Goal: Information Seeking & Learning: Learn about a topic

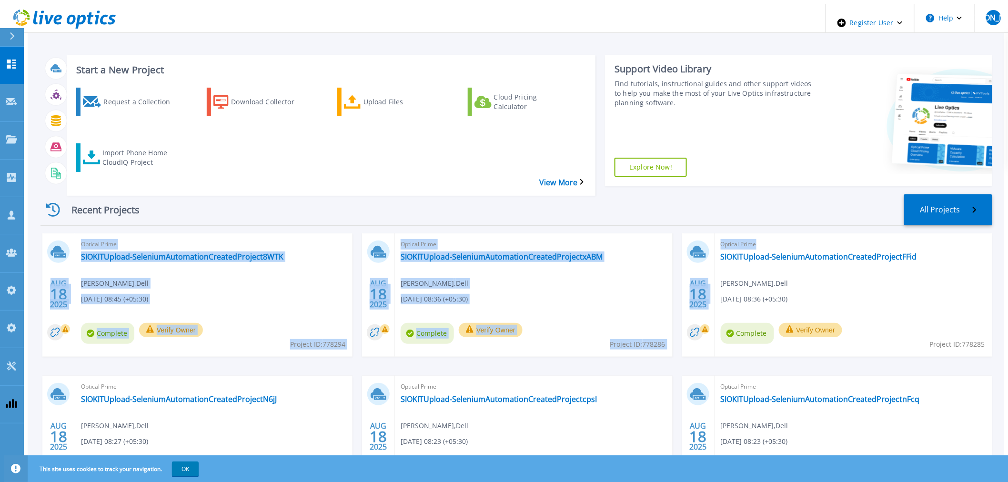
click at [970, 199] on div "Recent Projects All Projects AUG 18 2025 Optical Prime SIOKITUpload-SeleniumAut…" at bounding box center [516, 356] width 952 height 339
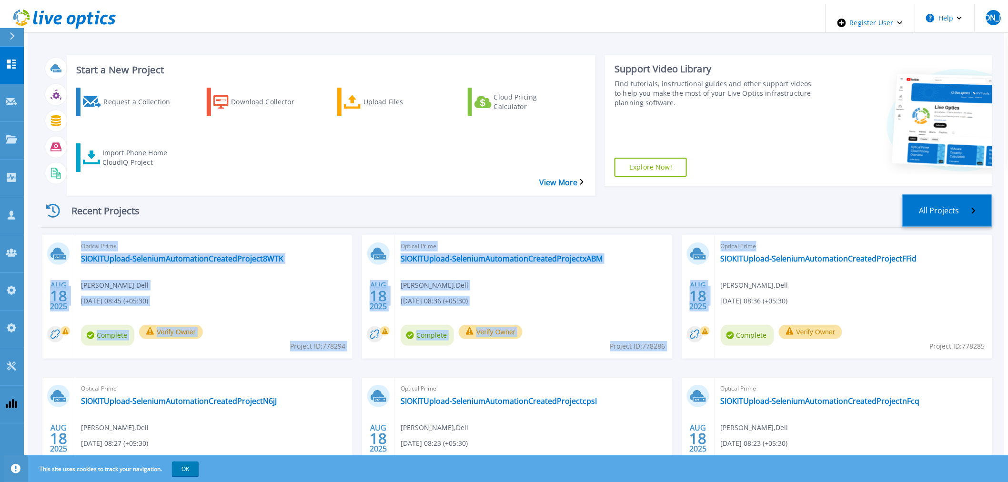
click at [947, 194] on link "All Projects" at bounding box center [947, 210] width 90 height 33
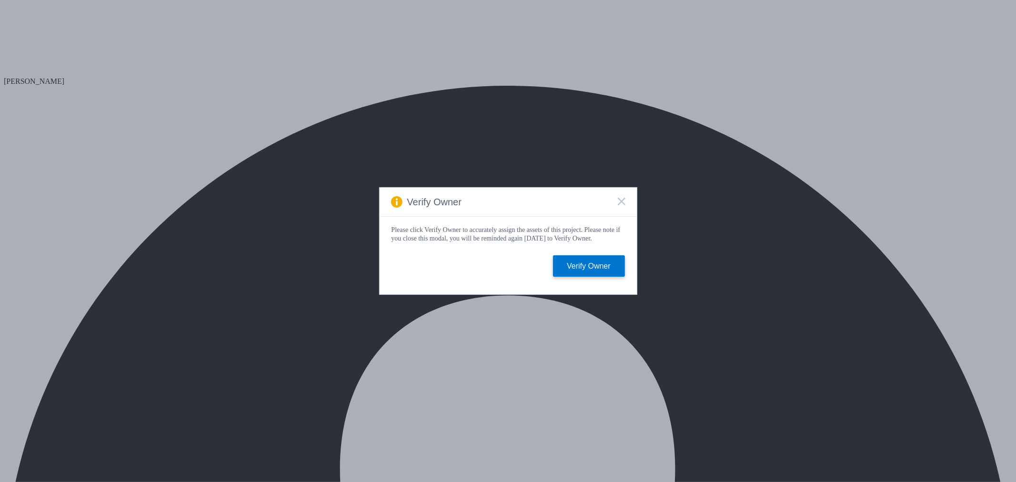
select select "USD"
click at [620, 199] on icon at bounding box center [622, 202] width 8 height 8
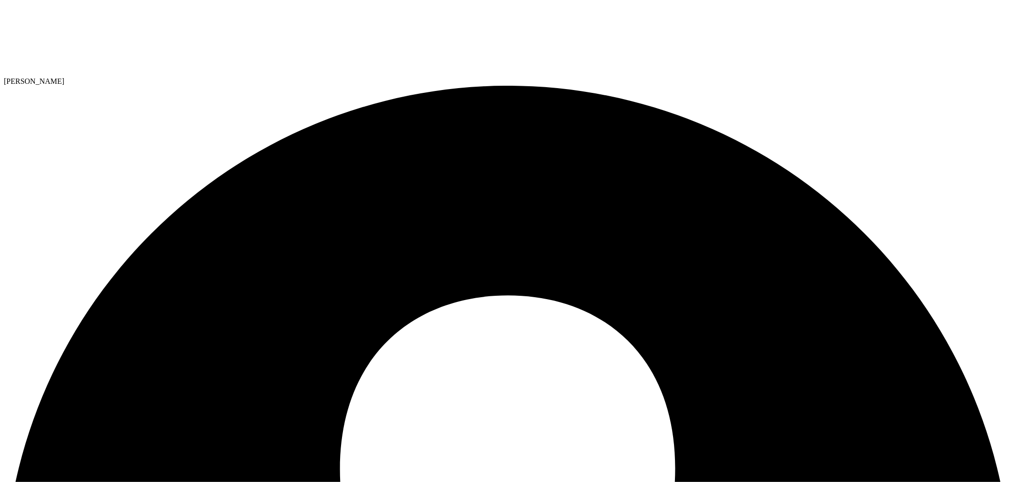
drag, startPoint x: 331, startPoint y: 316, endPoint x: 173, endPoint y: 331, distance: 158.9
drag, startPoint x: 347, startPoint y: 286, endPoint x: 170, endPoint y: 291, distance: 176.8
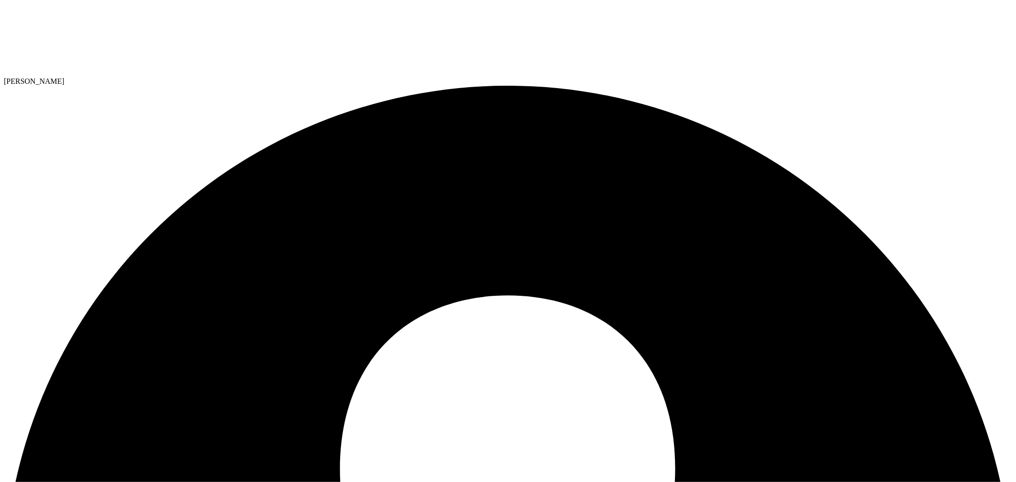
drag, startPoint x: 539, startPoint y: 302, endPoint x: 572, endPoint y: 304, distance: 32.5
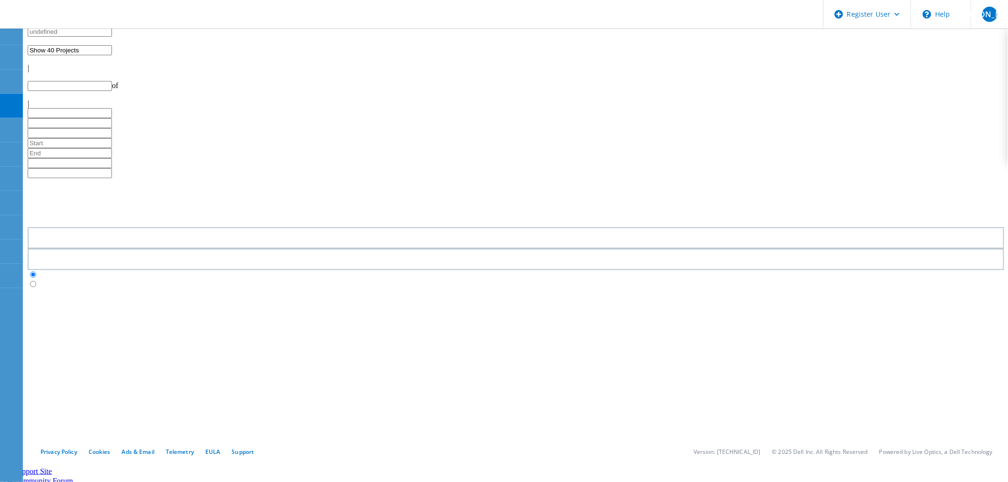
type input "1"
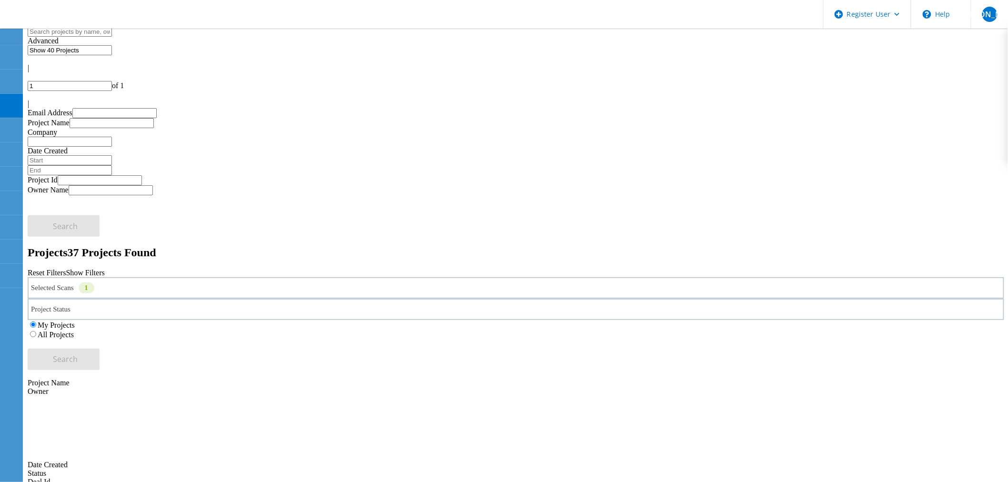
click at [205, 277] on div "Selected Scans 1" at bounding box center [516, 287] width 977 height 21
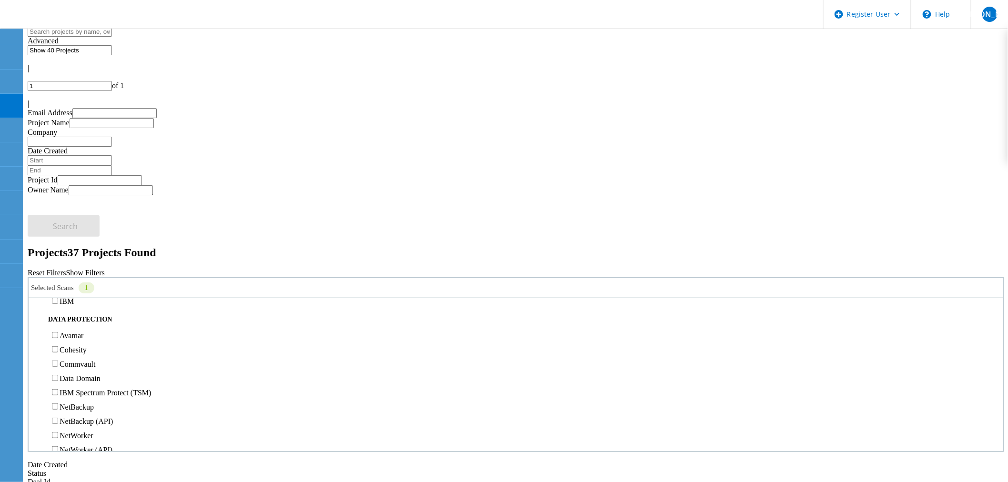
scroll to position [370, 0]
click at [76, 254] on label "3PAR" at bounding box center [69, 258] width 18 height 8
click at [58, 254] on input "3PAR" at bounding box center [55, 257] width 6 height 6
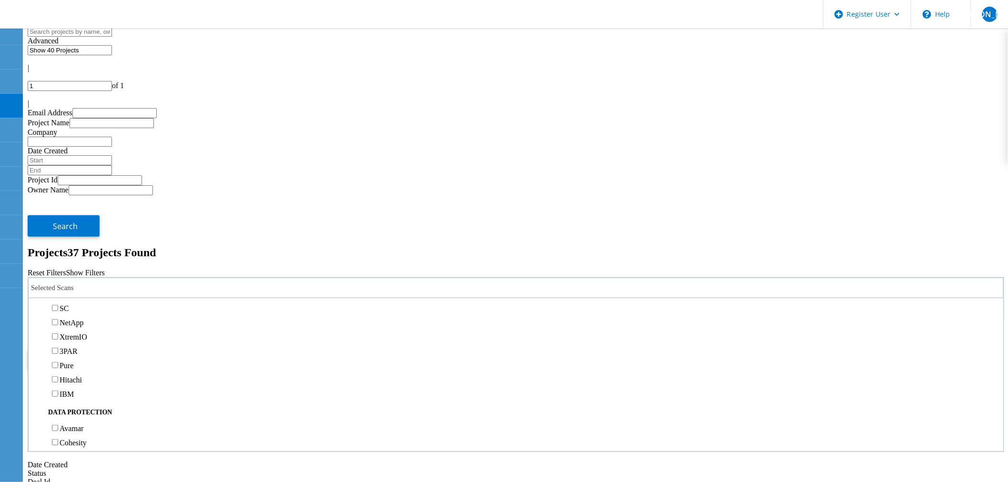
scroll to position [264, 0]
click at [77, 303] on label "Isilon/PowerScale" at bounding box center [87, 307] width 55 height 8
click at [58, 303] on input "Isilon/PowerScale" at bounding box center [55, 306] width 6 height 6
click at [78, 354] on span "Search" at bounding box center [65, 359] width 25 height 10
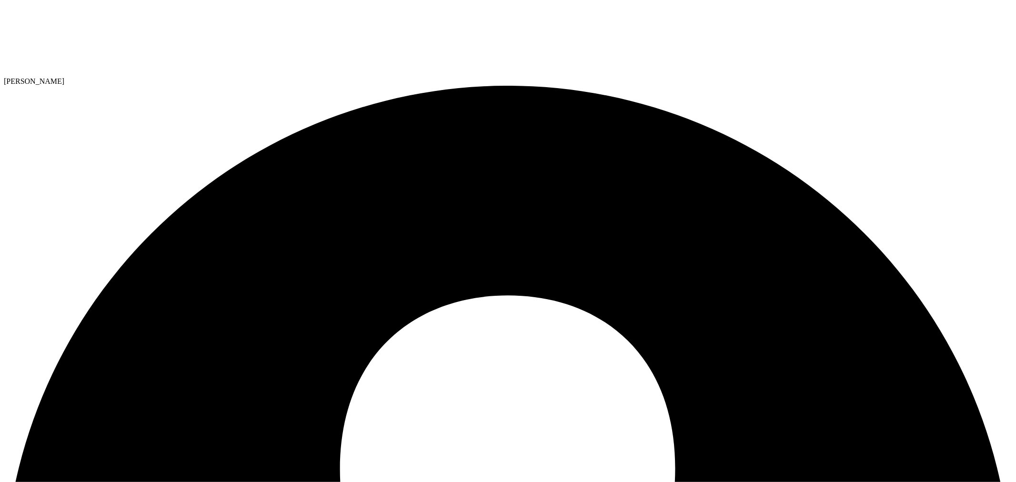
select select "USD"
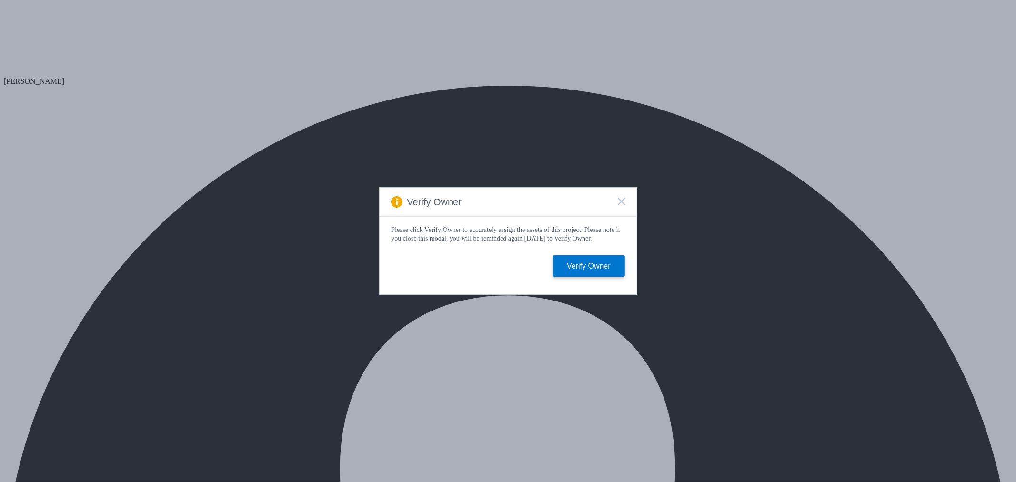
select select "USD"
click at [579, 275] on button "Verify Owner" at bounding box center [589, 265] width 72 height 21
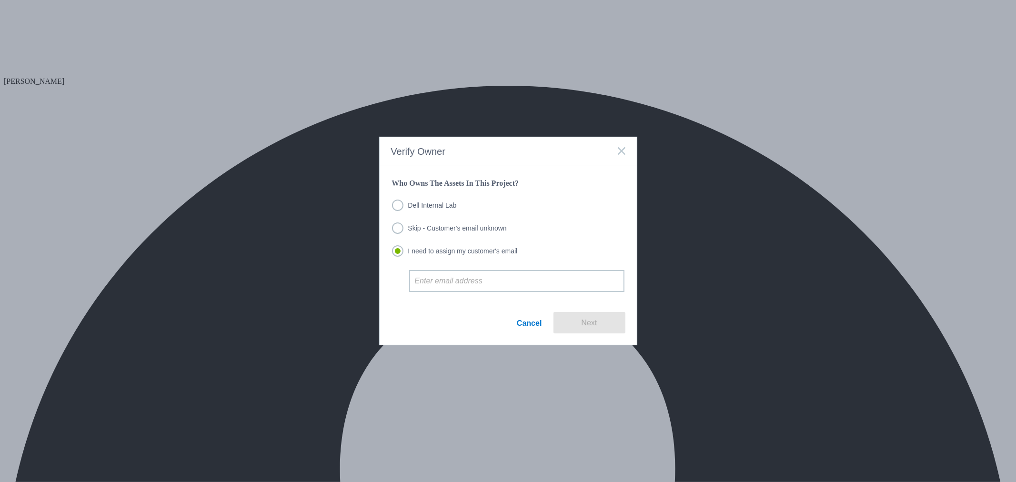
click at [621, 150] on icon at bounding box center [622, 151] width 8 height 8
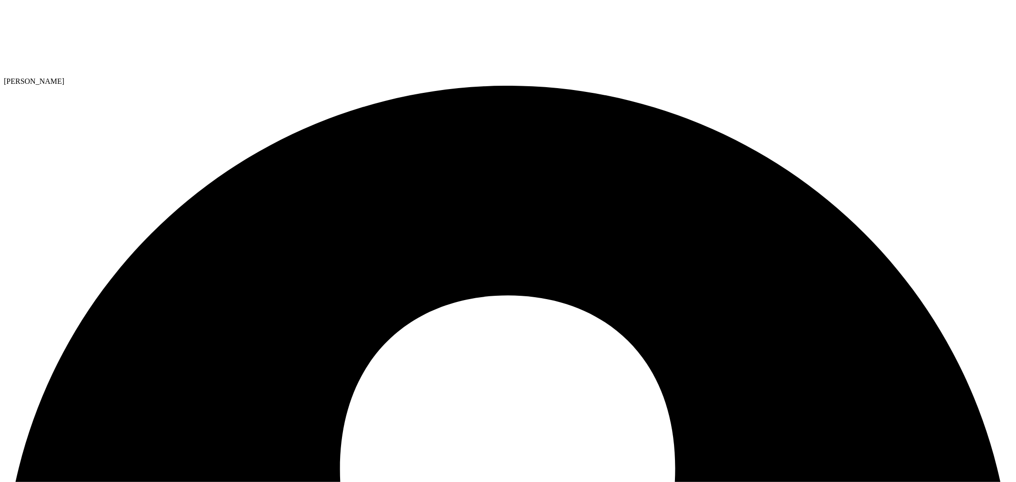
select select "USD"
drag, startPoint x: 106, startPoint y: 65, endPoint x: 106, endPoint y: 73, distance: 8.6
